Goal: Task Accomplishment & Management: Use online tool/utility

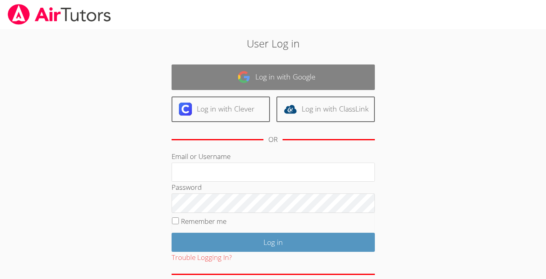
click at [297, 80] on link "Log in with Google" at bounding box center [272, 78] width 203 height 26
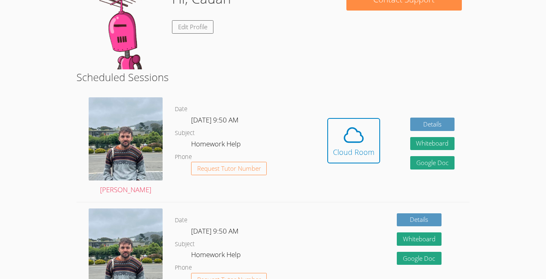
scroll to position [144, 0]
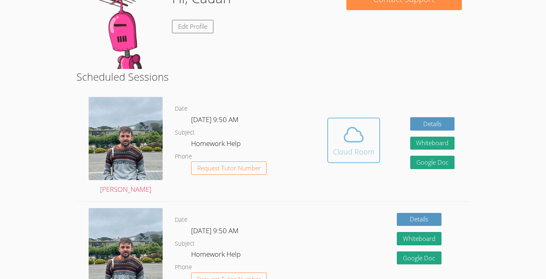
click at [362, 124] on icon at bounding box center [353, 134] width 23 height 23
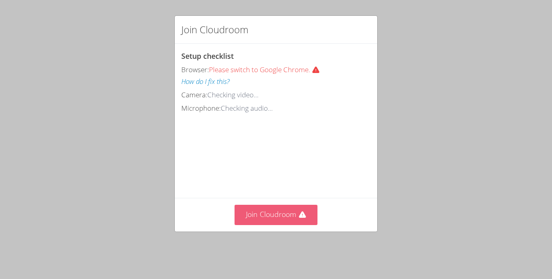
click at [282, 217] on button "Join Cloudroom" at bounding box center [275, 215] width 83 height 20
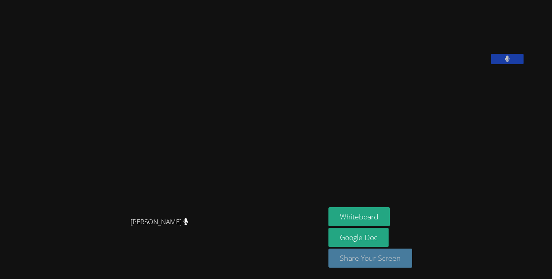
click at [364, 255] on button "Share Your Screen" at bounding box center [370, 258] width 84 height 19
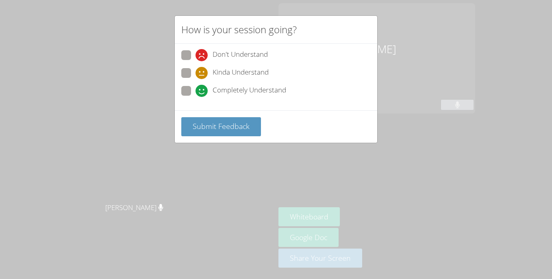
click at [222, 89] on span "Completely Understand" at bounding box center [249, 91] width 74 height 12
click at [202, 89] on input "Completely Understand" at bounding box center [198, 89] width 7 height 7
radio input "true"
click at [237, 134] on button "Submit Feedback" at bounding box center [221, 126] width 80 height 19
